Goal: Information Seeking & Learning: Learn about a topic

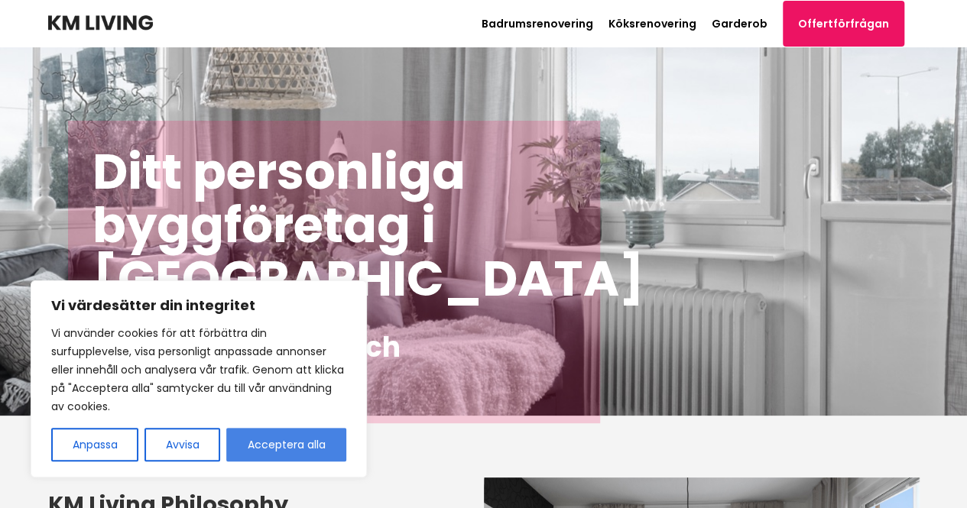
drag, startPoint x: 306, startPoint y: 445, endPoint x: 304, endPoint y: 435, distance: 10.1
click at [306, 440] on button "Acceptera alla" at bounding box center [286, 445] width 120 height 34
checkbox input "true"
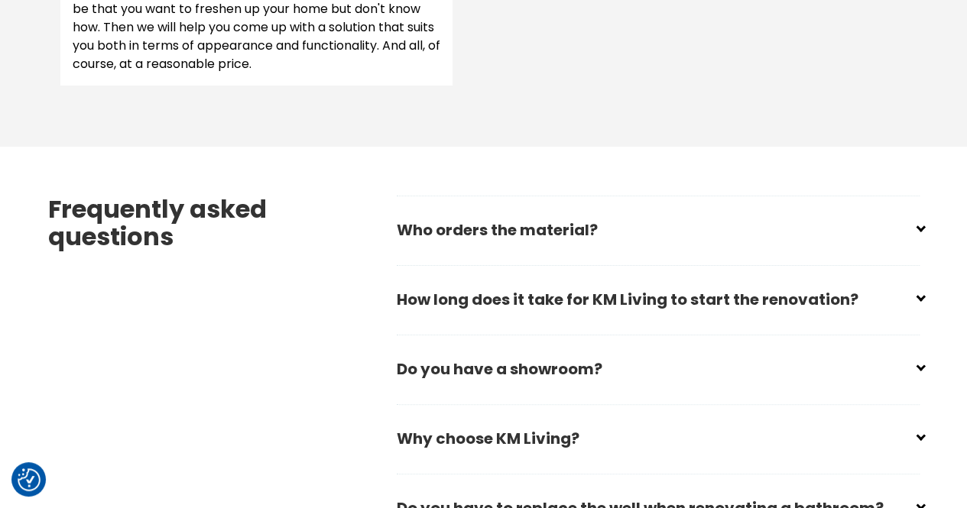
scroll to position [2141, 0]
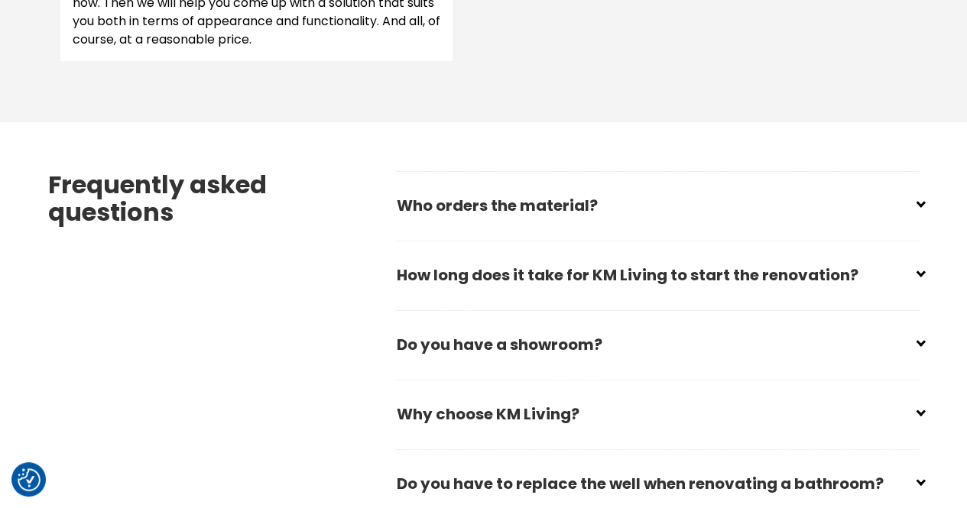
click at [536, 281] on input "checkbox" at bounding box center [661, 269] width 523 height 23
checkbox input "false"
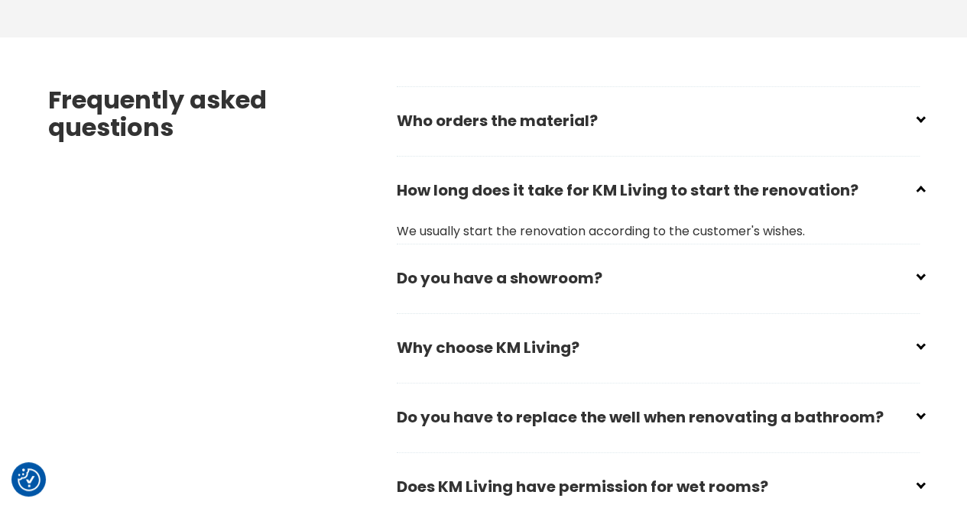
scroll to position [2293, 0]
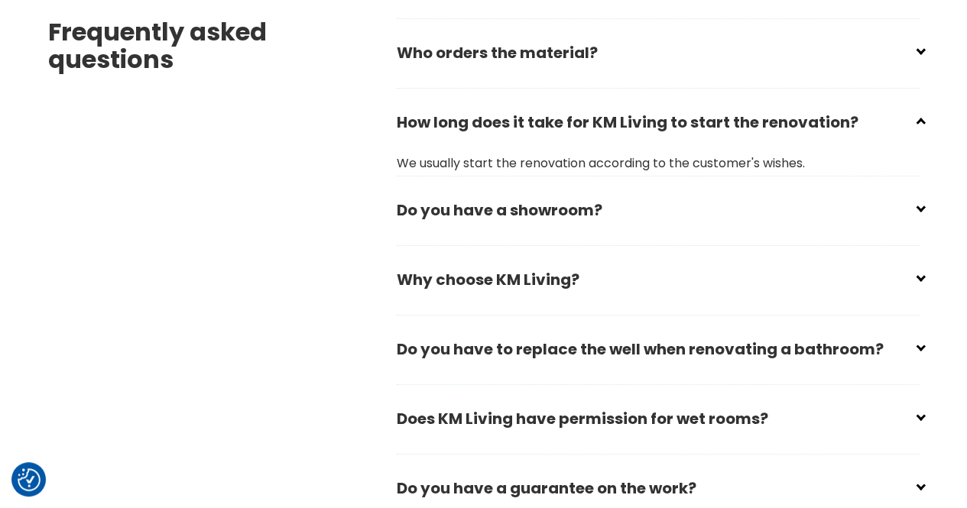
click at [521, 242] on h2 "Do you have a showroom?" at bounding box center [658, 216] width 523 height 52
click at [537, 215] on input "checkbox" at bounding box center [661, 204] width 523 height 23
checkbox input "false"
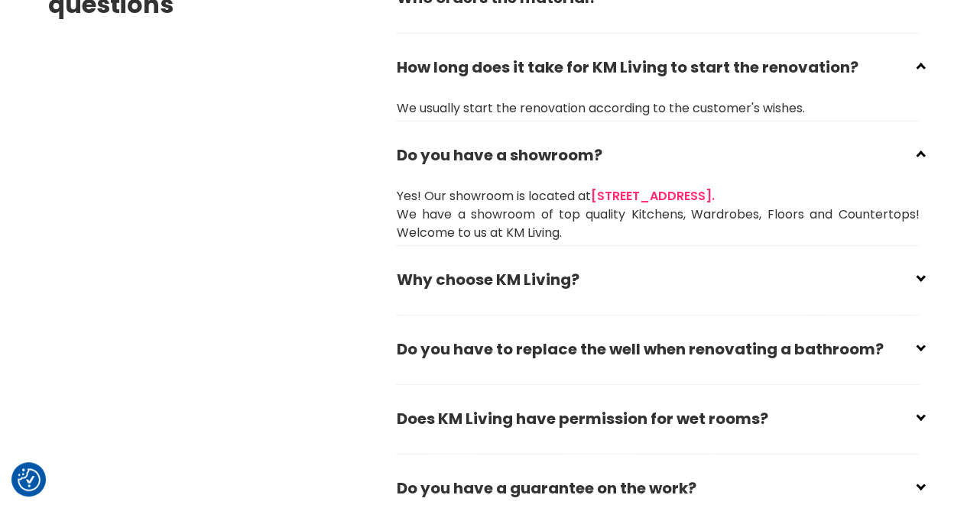
scroll to position [2370, 0]
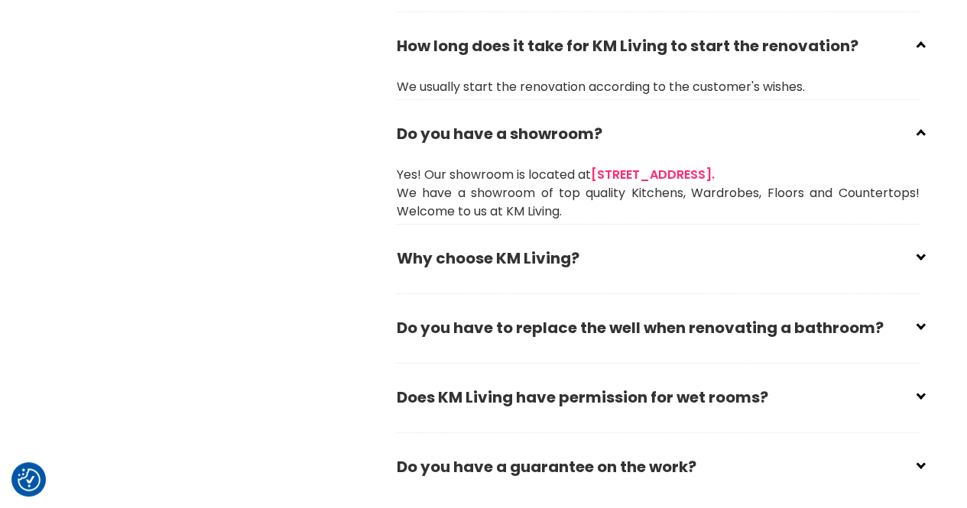
click at [569, 264] on input "checkbox" at bounding box center [661, 252] width 523 height 23
checkbox input "false"
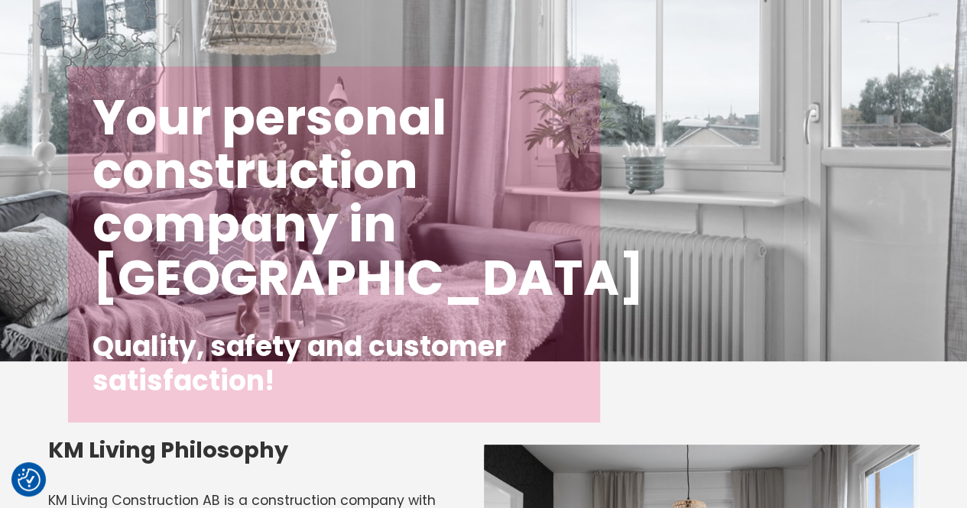
scroll to position [0, 0]
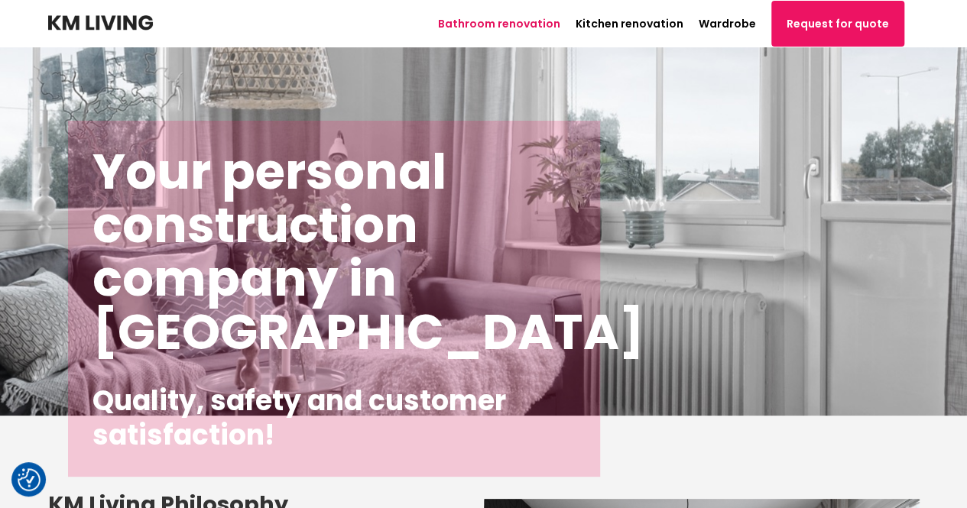
click at [520, 19] on font "Bathroom renovation" at bounding box center [499, 23] width 122 height 15
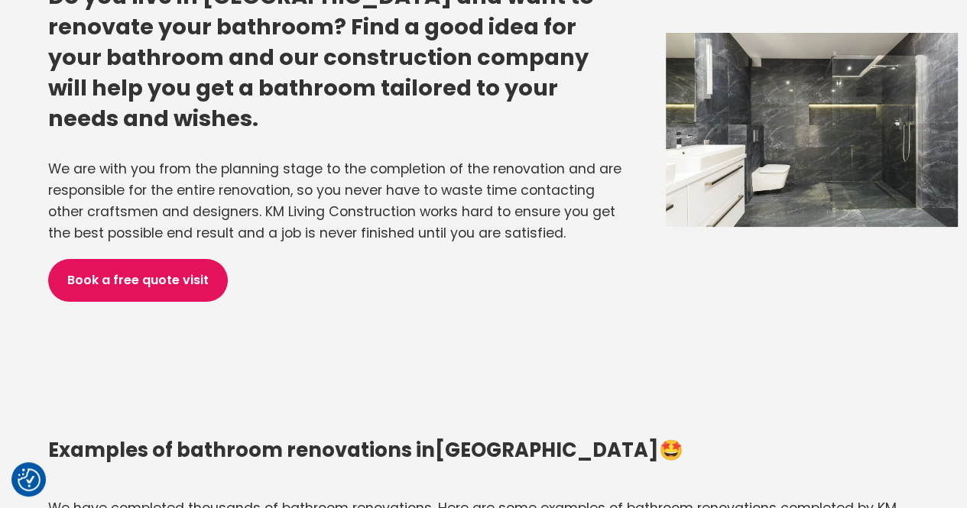
scroll to position [1070, 0]
